Goal: Ask a question

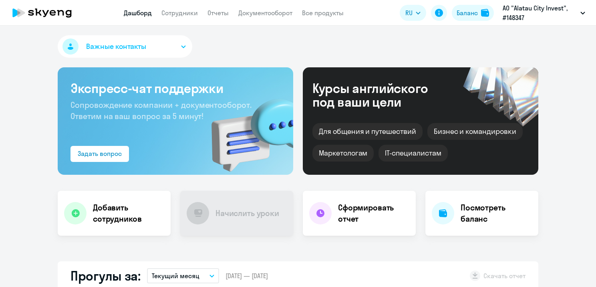
select select "30"
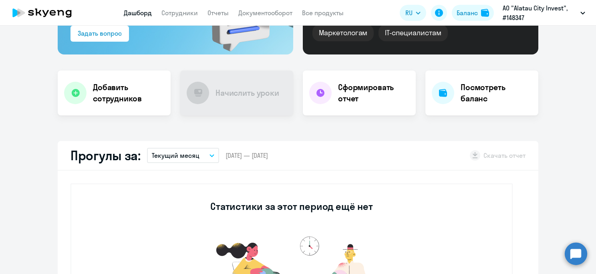
scroll to position [160, 0]
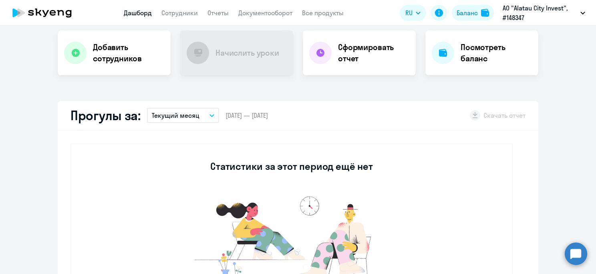
click at [191, 115] on p "Текущий месяц" at bounding box center [176, 116] width 48 height 10
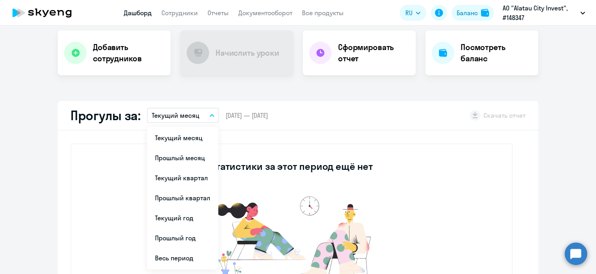
click at [246, 194] on img at bounding box center [291, 240] width 240 height 96
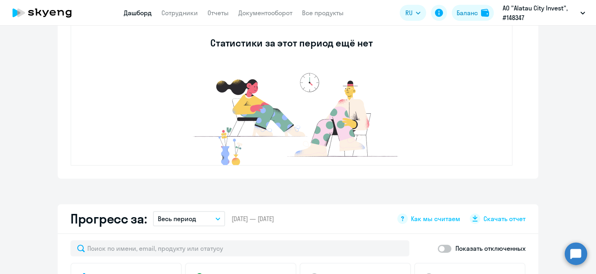
scroll to position [272, 0]
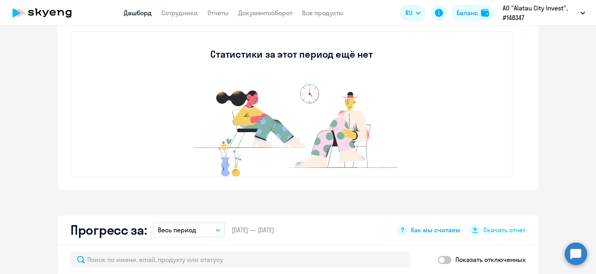
click at [423, 234] on span "Как мы считаем" at bounding box center [435, 230] width 49 height 9
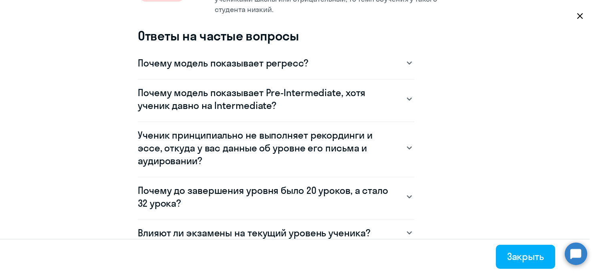
scroll to position [521, 0]
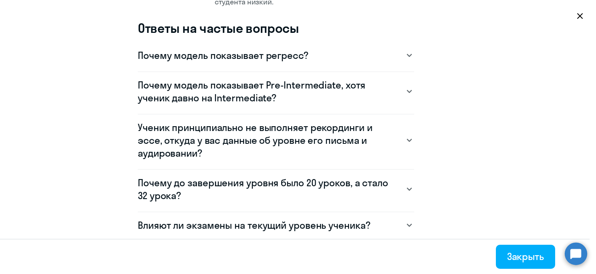
click at [356, 60] on div "Почему модель показывает регресс?" at bounding box center [276, 55] width 276 height 13
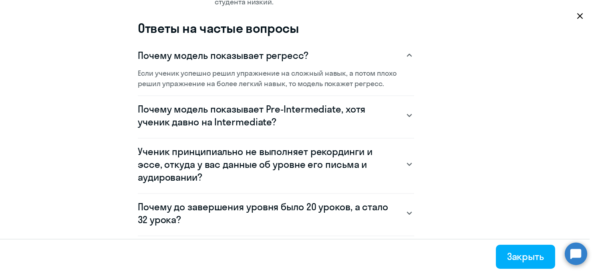
click at [356, 60] on div "Почему модель показывает регресс?" at bounding box center [276, 55] width 276 height 13
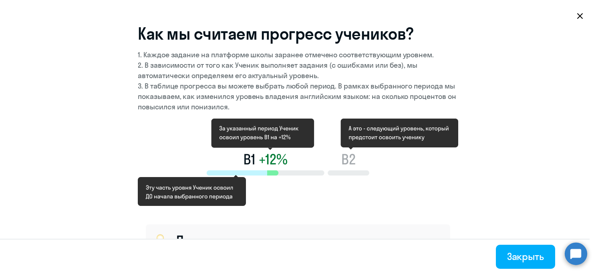
scroll to position [0, 0]
click at [578, 14] on icon at bounding box center [580, 16] width 6 height 6
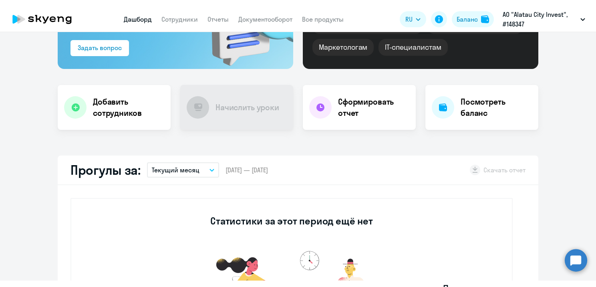
scroll to position [35, 0]
